Goal: Transaction & Acquisition: Book appointment/travel/reservation

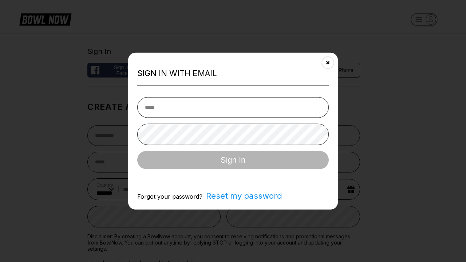
select select "**"
type input "**********"
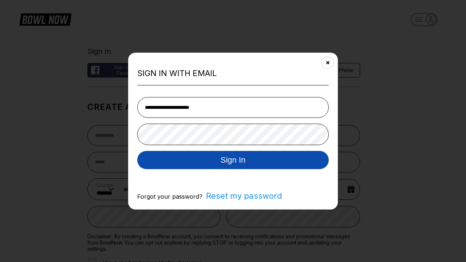
click at [233, 160] on button "Sign In" at bounding box center [232, 160] width 191 height 18
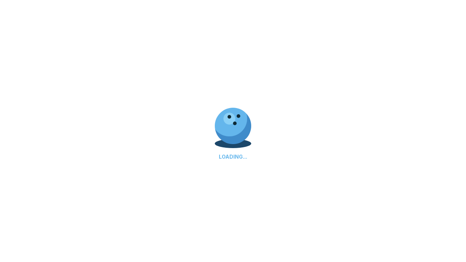
scroll to position [268, 0]
